Goal: Navigation & Orientation: Understand site structure

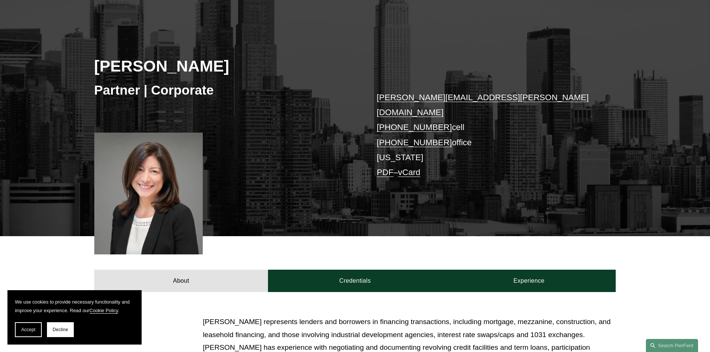
scroll to position [112, 0]
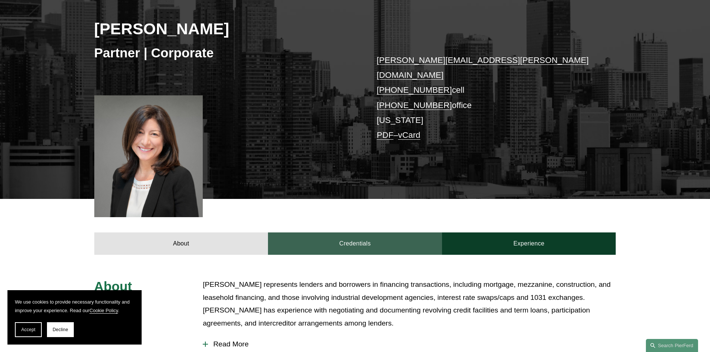
click at [365, 233] on link "Credentials" at bounding box center [355, 244] width 174 height 22
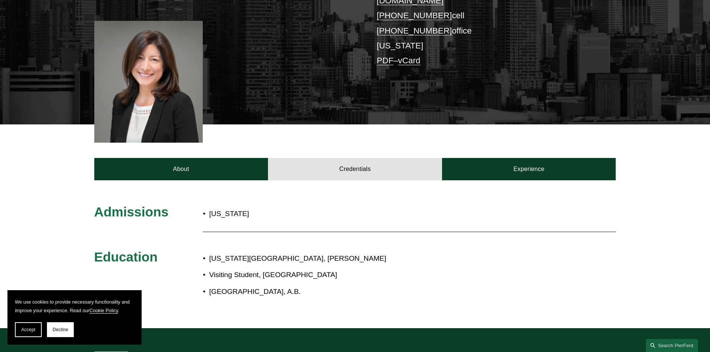
scroll to position [224, 0]
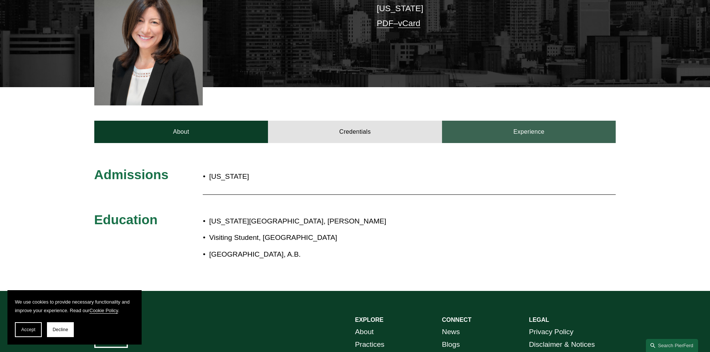
click at [509, 121] on link "Experience" at bounding box center [529, 132] width 174 height 22
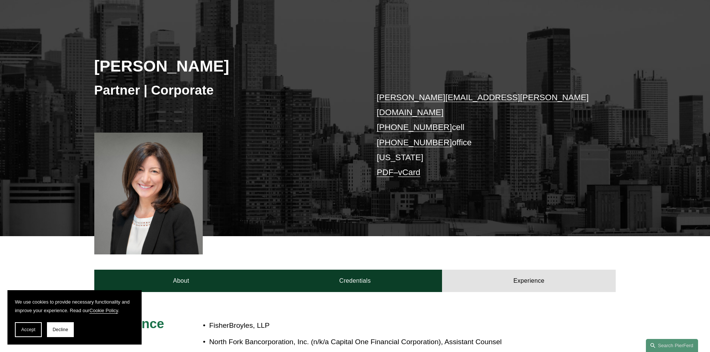
scroll to position [0, 0]
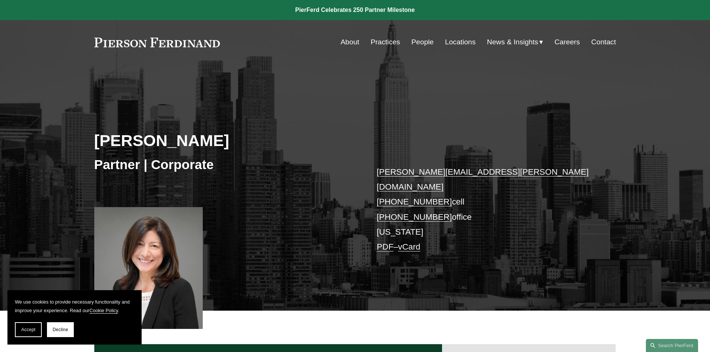
click at [417, 42] on link "People" at bounding box center [423, 42] width 22 height 14
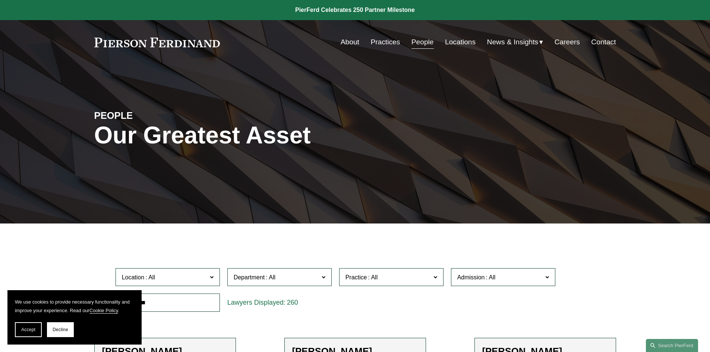
click at [460, 44] on link "Locations" at bounding box center [460, 42] width 31 height 14
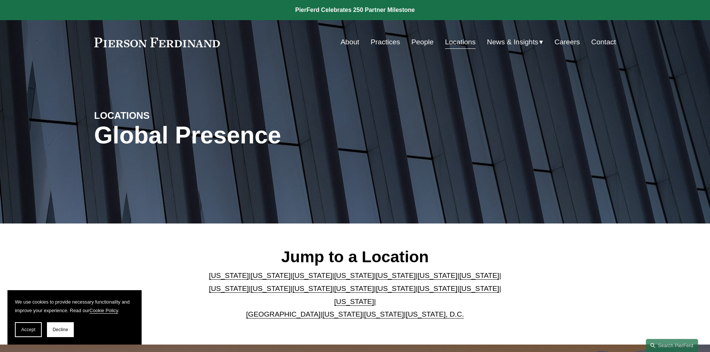
click at [420, 44] on link "People" at bounding box center [423, 42] width 22 height 14
